Goal: Task Accomplishment & Management: Use online tool/utility

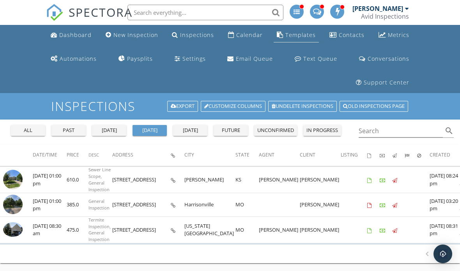
click at [300, 42] on link "Templates" at bounding box center [296, 35] width 45 height 14
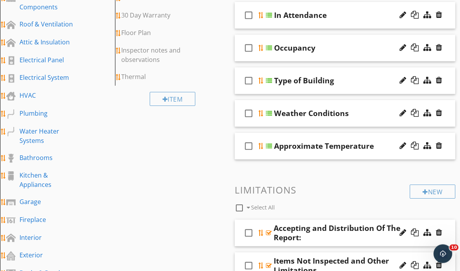
scroll to position [178, 0]
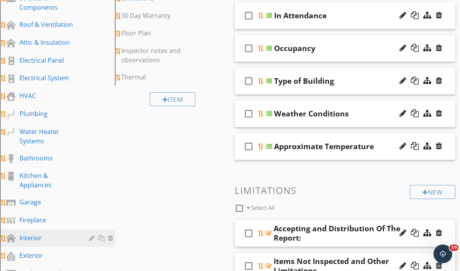
click at [40, 240] on div "Interior" at bounding box center [48, 238] width 58 height 9
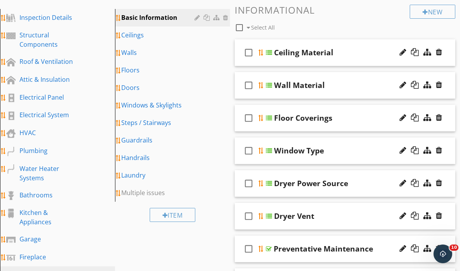
scroll to position [137, 0]
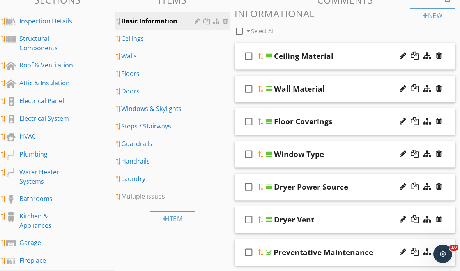
click at [166, 18] on div "Basic Information" at bounding box center [159, 20] width 76 height 9
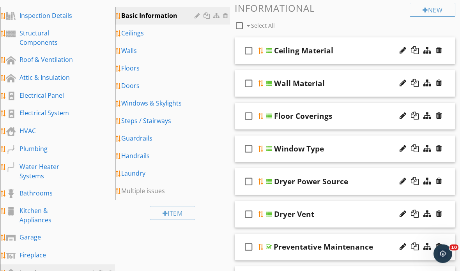
click at [268, 144] on div "check_box_outline_blank Window Type" at bounding box center [345, 149] width 221 height 27
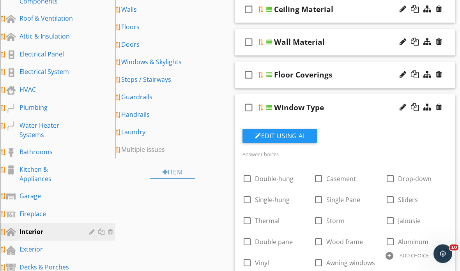
scroll to position [184, 0]
click at [264, 106] on div at bounding box center [261, 108] width 6 height 6
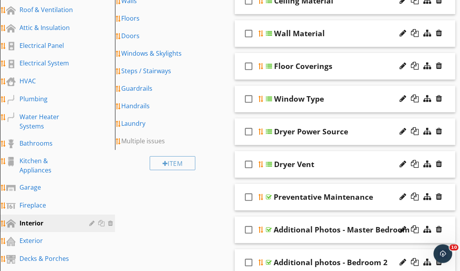
scroll to position [193, 0]
click at [58, 238] on div "Exterior" at bounding box center [48, 240] width 58 height 9
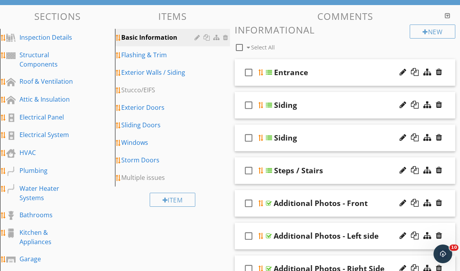
scroll to position [120, 0]
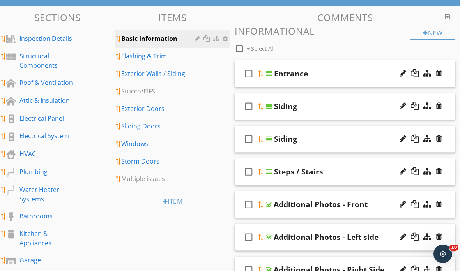
click at [172, 37] on div "Basic Information" at bounding box center [159, 38] width 76 height 9
click at [441, 135] on div at bounding box center [439, 139] width 6 height 8
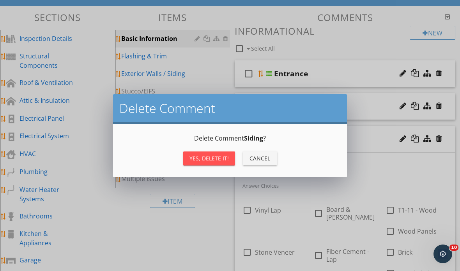
click at [214, 158] on div "Yes, Delete it!" at bounding box center [209, 158] width 39 height 8
